Goal: Check status: Check status

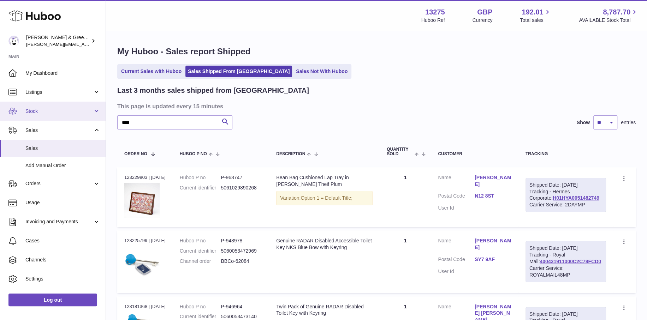
click at [65, 113] on span "Stock" at bounding box center [58, 111] width 67 height 7
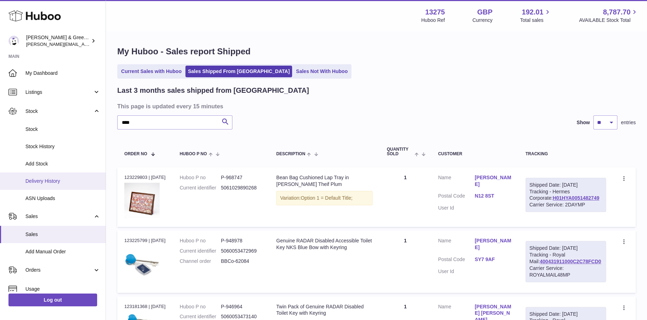
click at [83, 177] on link "Delivery History" at bounding box center [53, 181] width 106 height 17
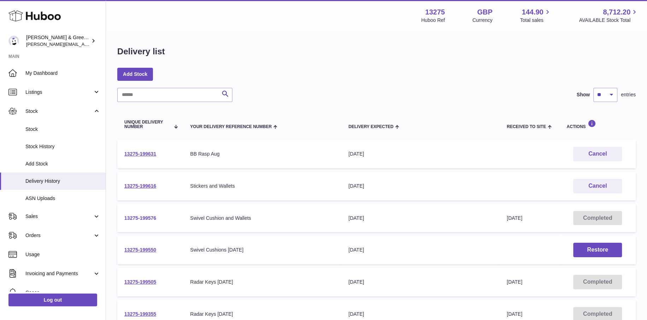
click at [144, 217] on link "13275-199576" at bounding box center [140, 218] width 32 height 6
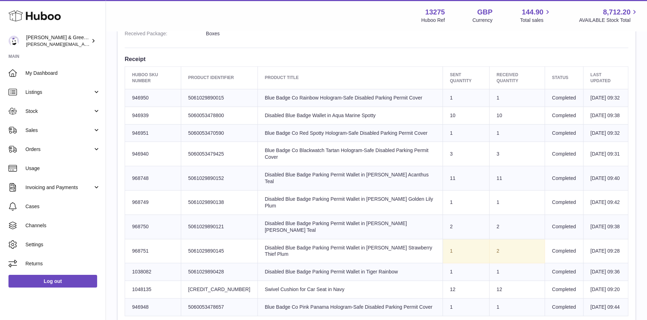
scroll to position [282, 0]
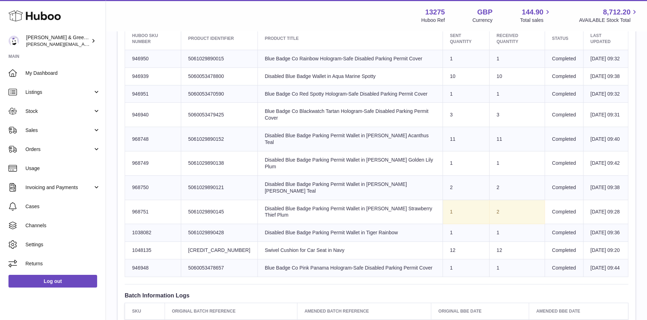
drag, startPoint x: 202, startPoint y: 233, endPoint x: 445, endPoint y: 229, distance: 243.9
click at [445, 224] on tr "Huboo SKU Number 968751 Client Identifier 5061029890145 Product title Disabled …" at bounding box center [376, 212] width 503 height 24
click at [268, 242] on td "Product title Disabled Blue Badge Parking Permit Wallet in Tiger Rainbow" at bounding box center [349, 233] width 185 height 18
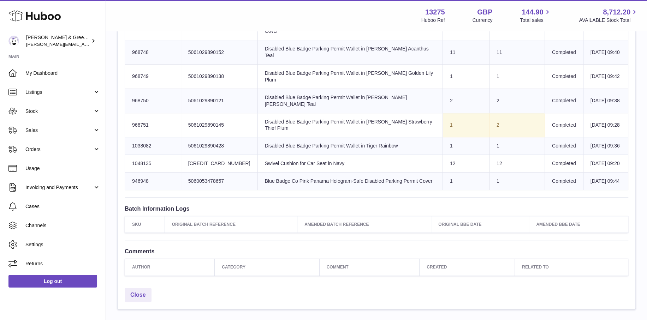
scroll to position [388, 0]
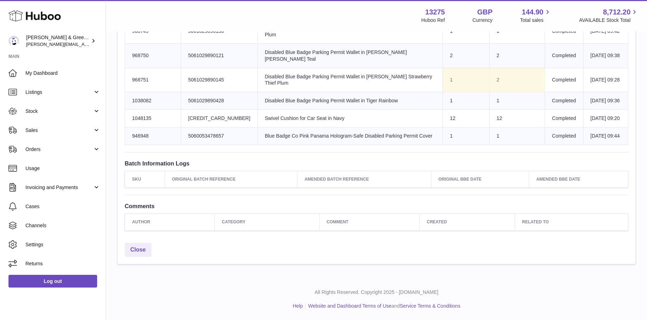
scroll to position [454, 0]
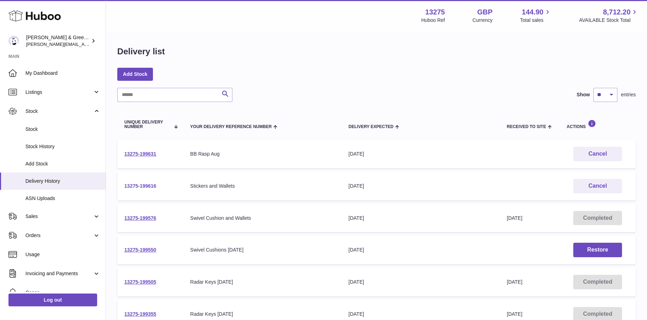
click at [134, 184] on link "13275-199616" at bounding box center [140, 186] width 32 height 6
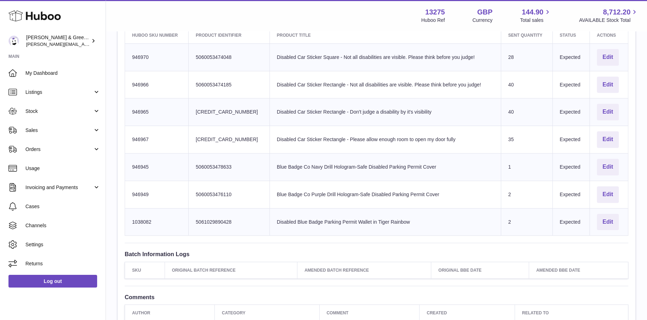
scroll to position [282, 0]
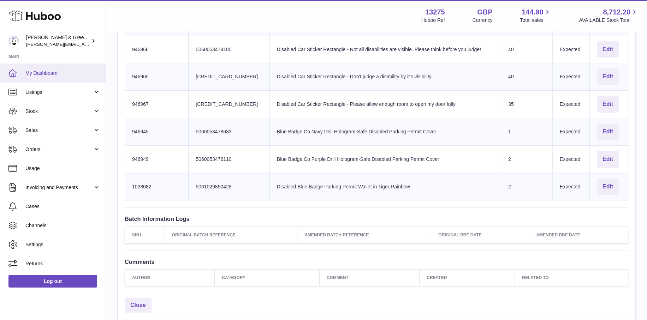
click at [54, 74] on span "My Dashboard" at bounding box center [62, 73] width 75 height 7
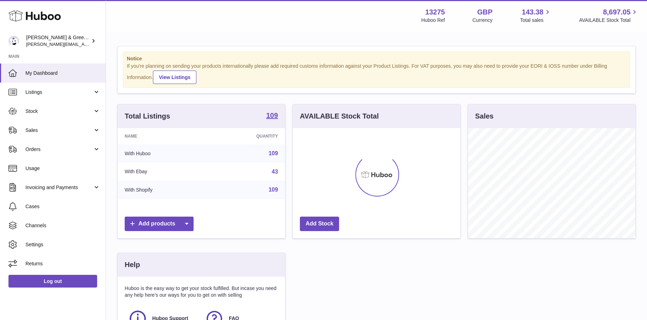
scroll to position [110, 167]
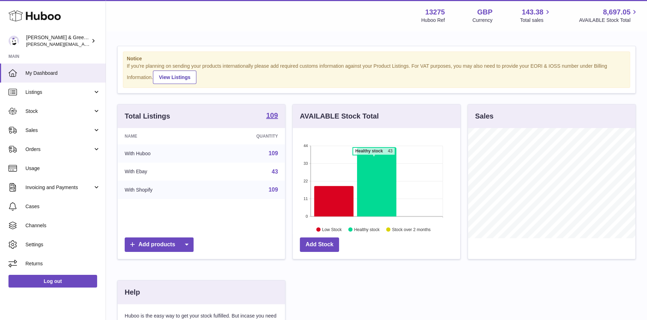
click at [373, 159] on icon at bounding box center [376, 182] width 39 height 69
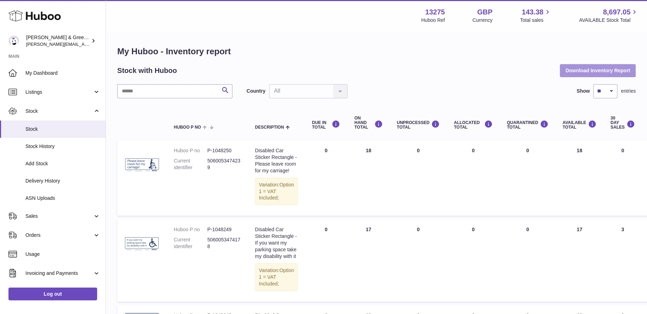
click at [615, 71] on button "Download Inventory Report" at bounding box center [597, 70] width 76 height 13
